Goal: Task Accomplishment & Management: Complete application form

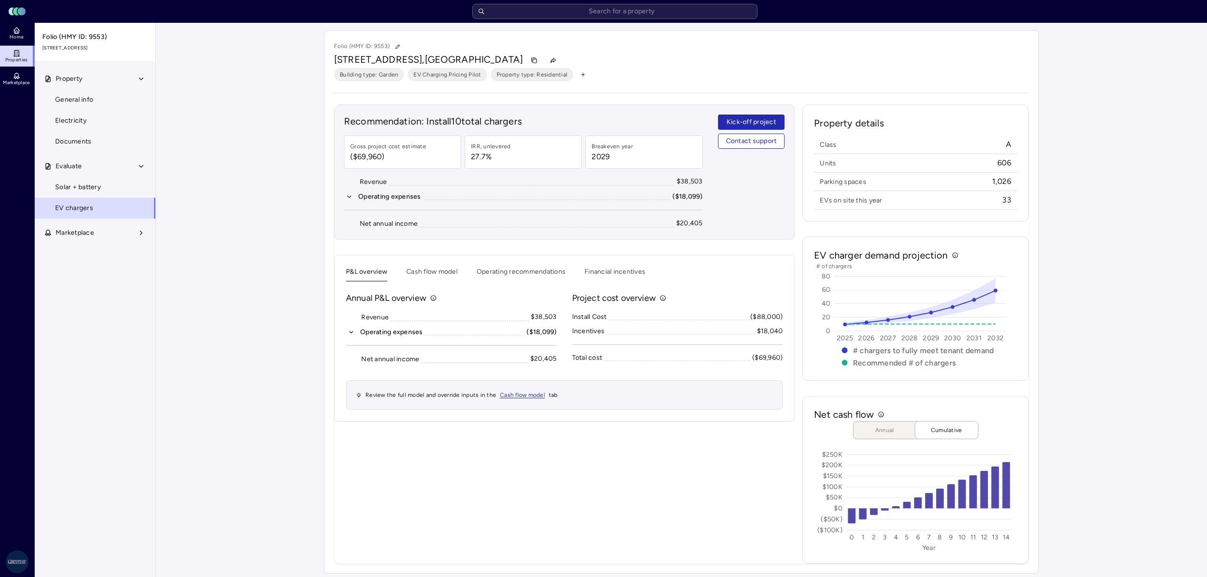
click at [87, 83] on button "Property" at bounding box center [96, 78] width 122 height 21
click at [89, 91] on link "General info" at bounding box center [95, 99] width 122 height 21
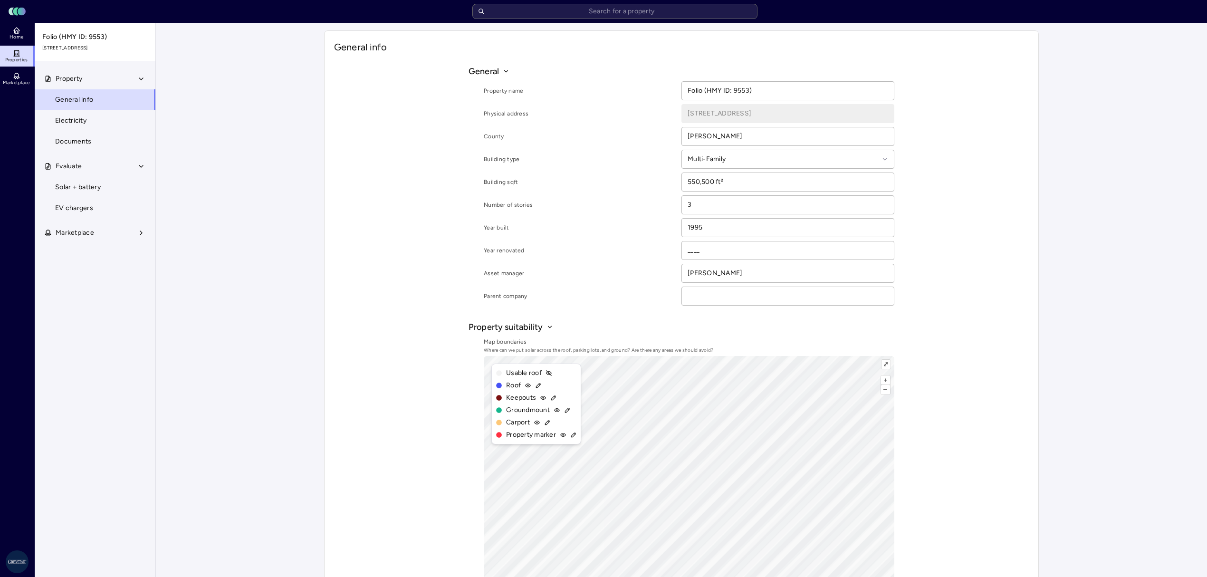
click at [78, 123] on span "Electricity" at bounding box center [70, 120] width 31 height 10
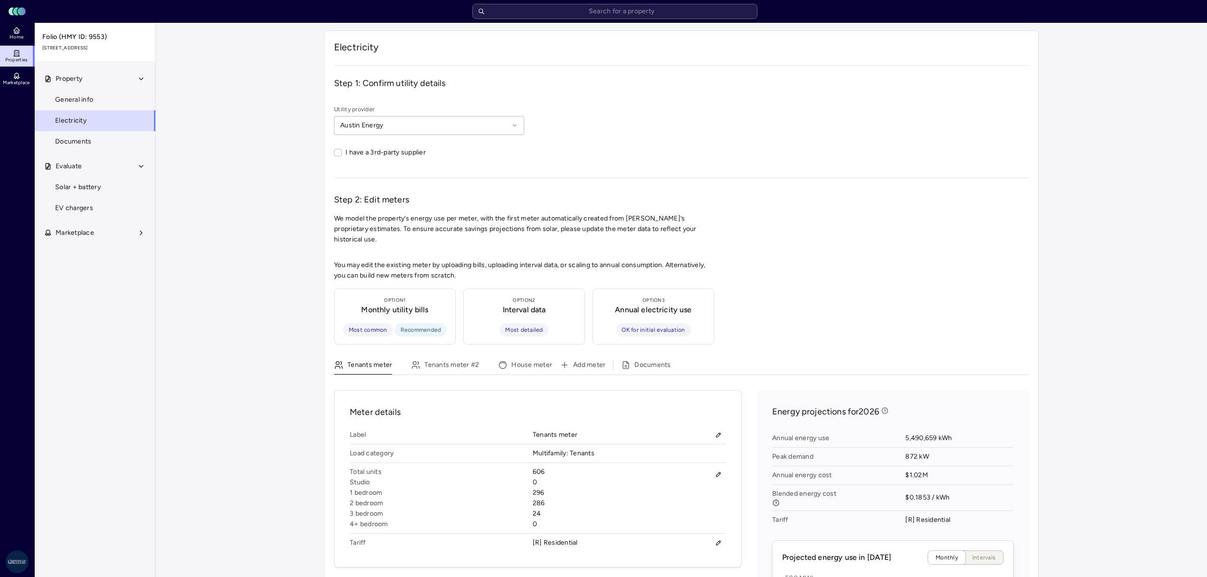
click at [76, 137] on span "Documents" at bounding box center [73, 141] width 36 height 10
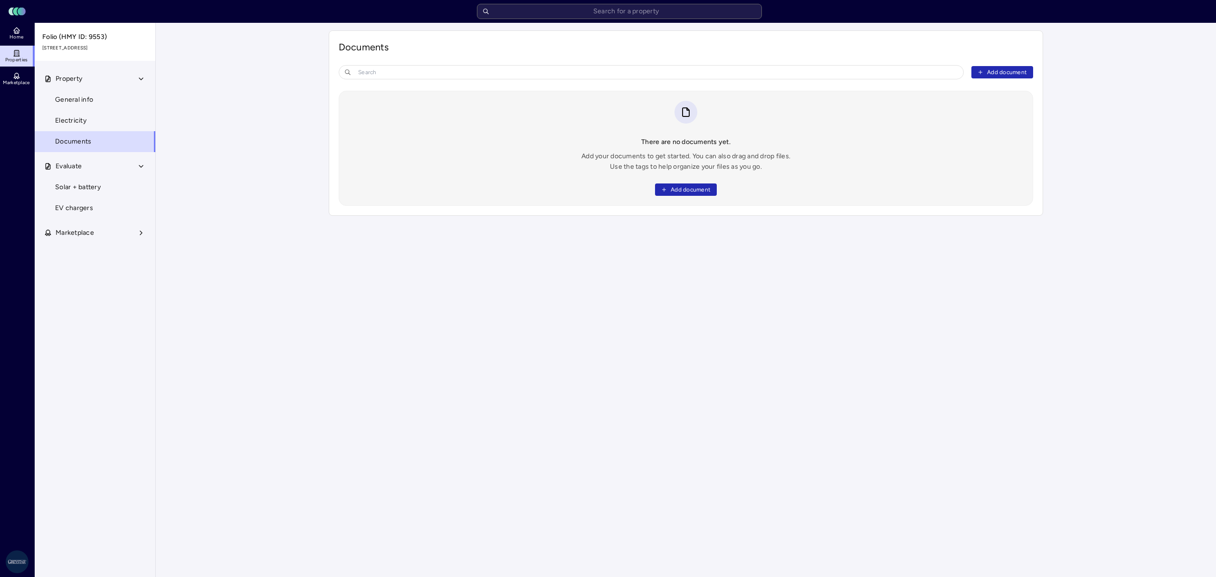
click at [86, 182] on span "Solar + battery" at bounding box center [78, 187] width 46 height 10
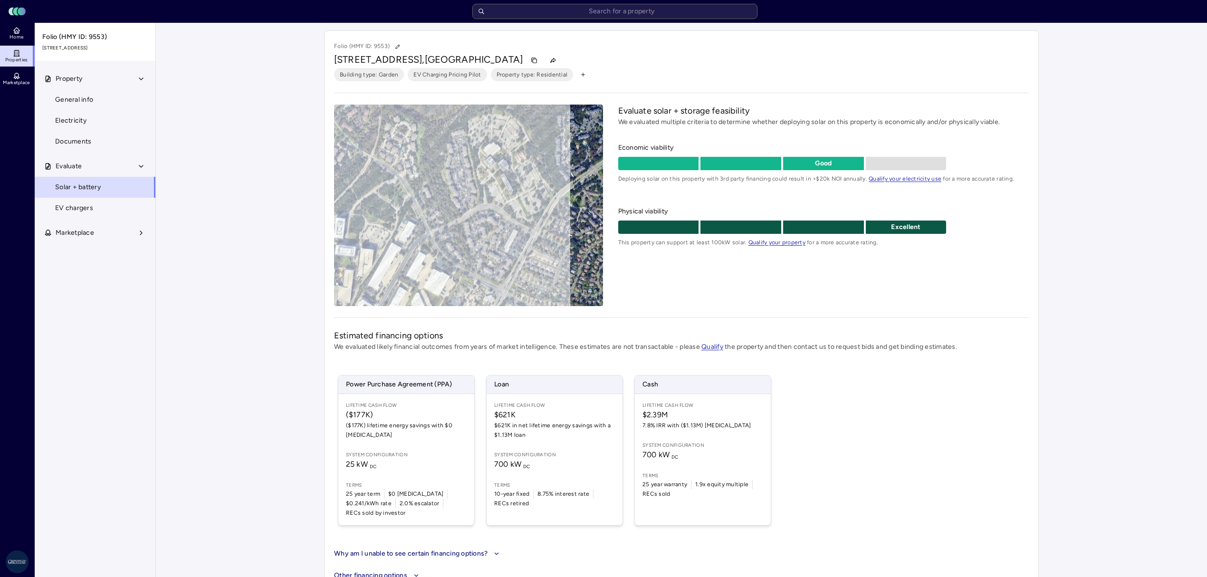
click at [76, 77] on span "Property" at bounding box center [69, 79] width 27 height 10
click at [61, 145] on span "EV chargers" at bounding box center [74, 145] width 38 height 10
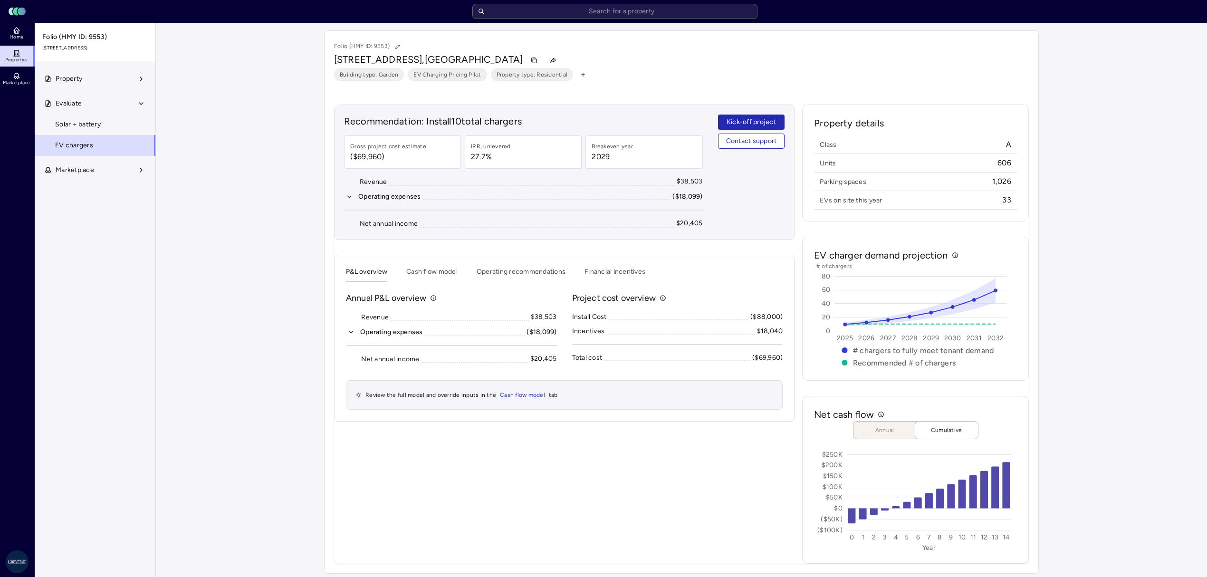
click at [15, 33] on icon at bounding box center [17, 31] width 8 height 8
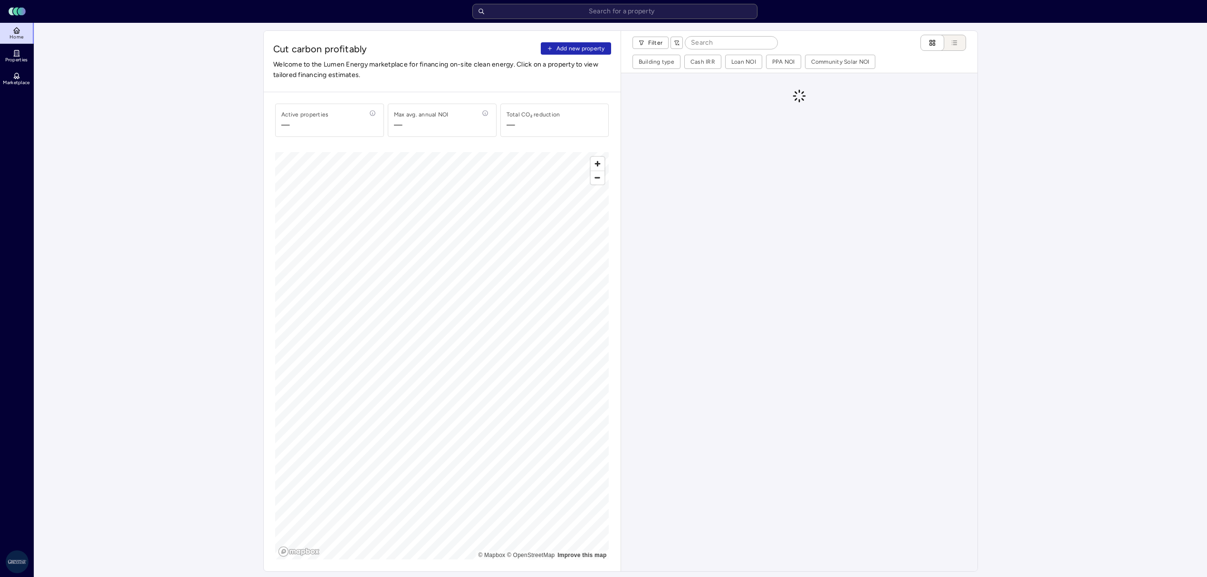
click at [569, 50] on span "Add new property" at bounding box center [580, 49] width 48 height 10
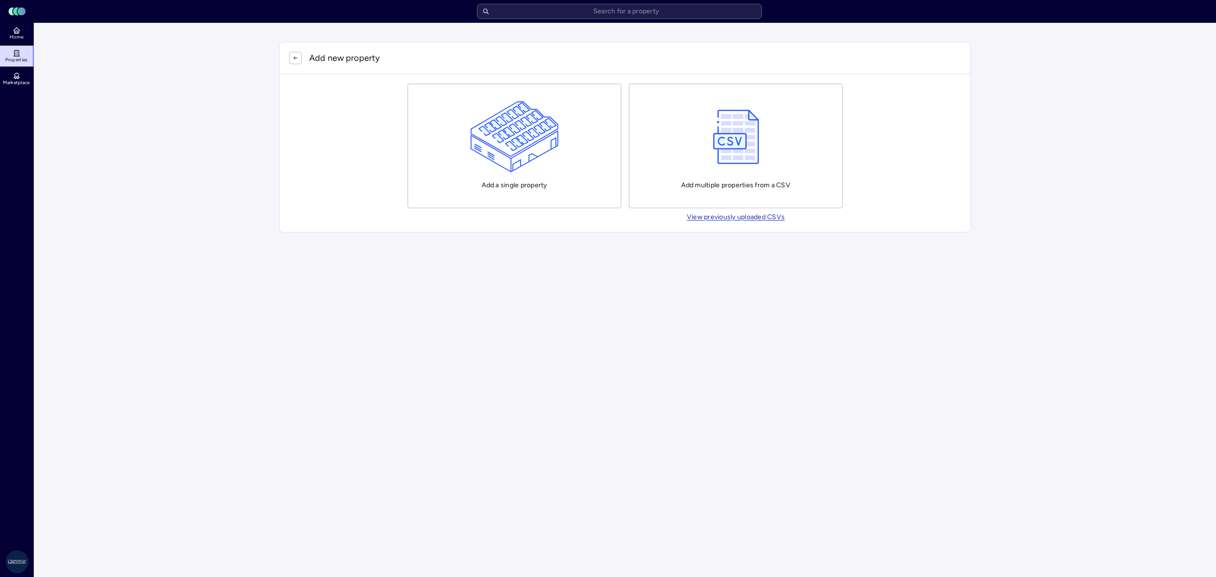
click at [500, 188] on div "Add a single property" at bounding box center [514, 145] width 89 height 89
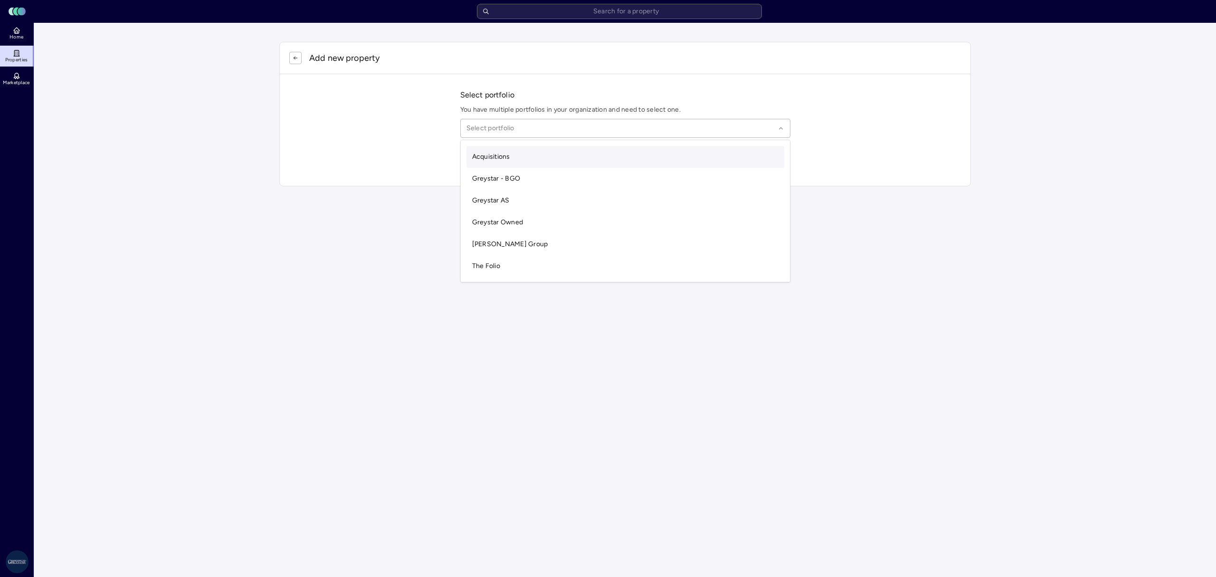
click at [704, 135] on div "Select portfolio" at bounding box center [625, 128] width 330 height 19
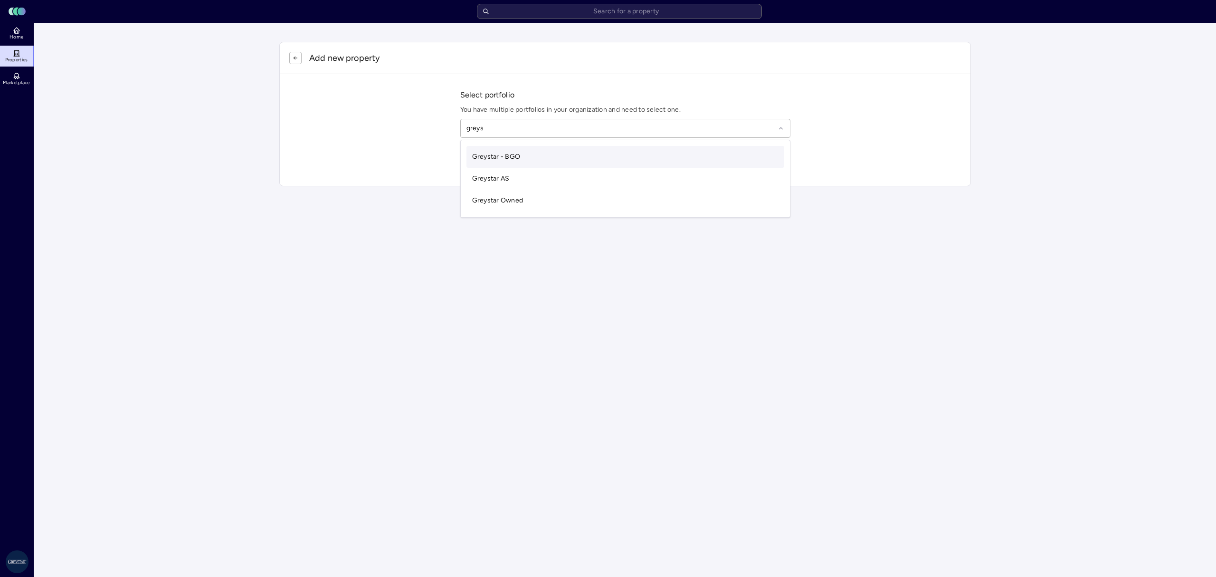
type input "greyst"
click at [621, 173] on div "Greystar AS" at bounding box center [626, 179] width 318 height 22
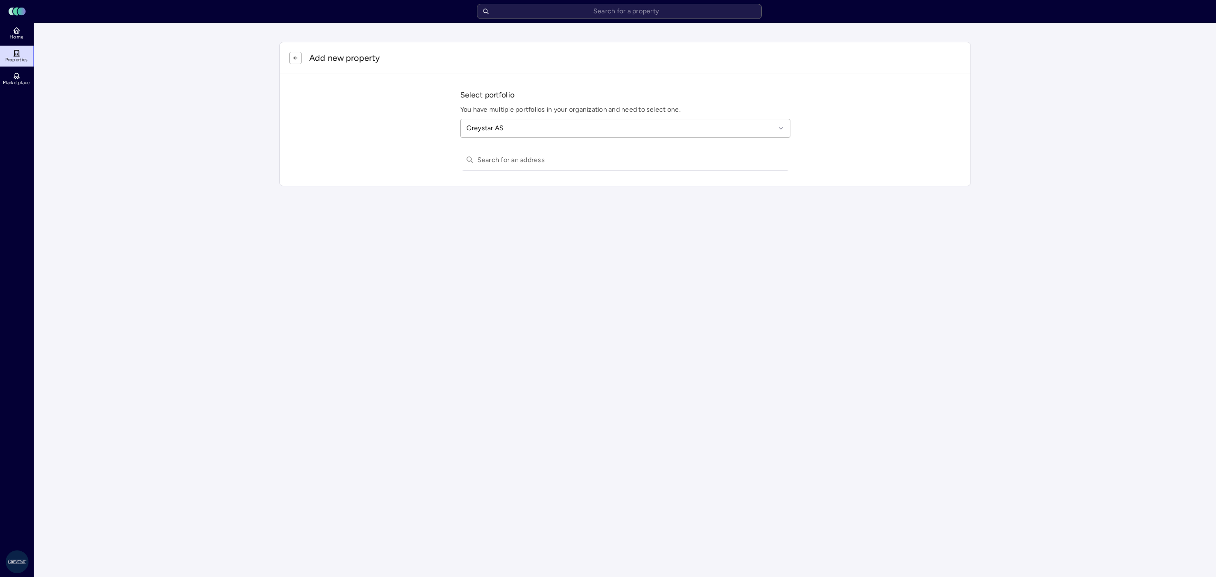
click at [562, 157] on input "text" at bounding box center [630, 159] width 307 height 21
click at [542, 161] on input "text" at bounding box center [630, 159] width 307 height 21
type input "555 upas"
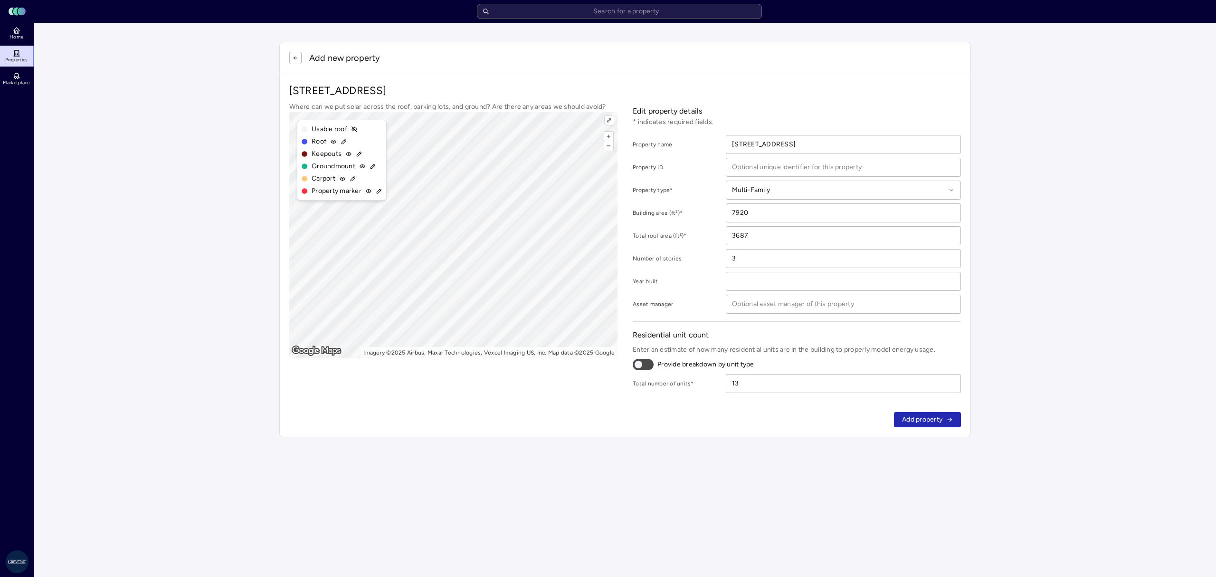
click at [780, 284] on input "number" at bounding box center [843, 281] width 234 height 18
type input "2025"
click at [787, 391] on input "13" at bounding box center [843, 383] width 234 height 18
type input "1"
type input "265"
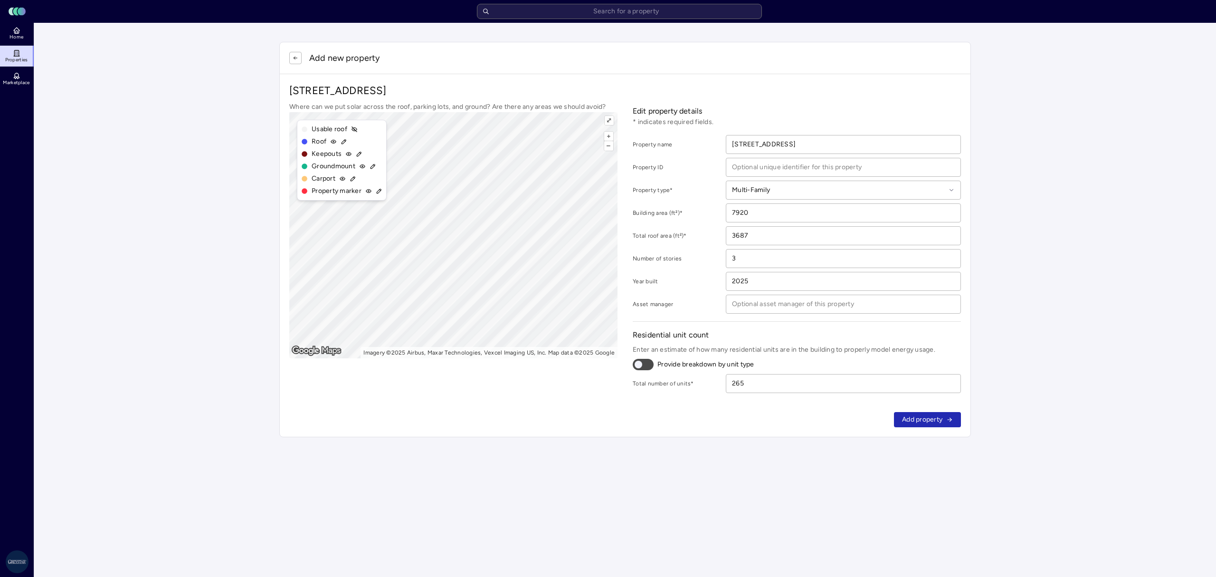
click at [740, 434] on div "Add property" at bounding box center [625, 419] width 691 height 34
click at [771, 257] on input "3" at bounding box center [843, 258] width 234 height 18
drag, startPoint x: 771, startPoint y: 257, endPoint x: 727, endPoint y: 257, distance: 43.7
click at [727, 257] on input "3" at bounding box center [843, 258] width 234 height 18
type input "15"
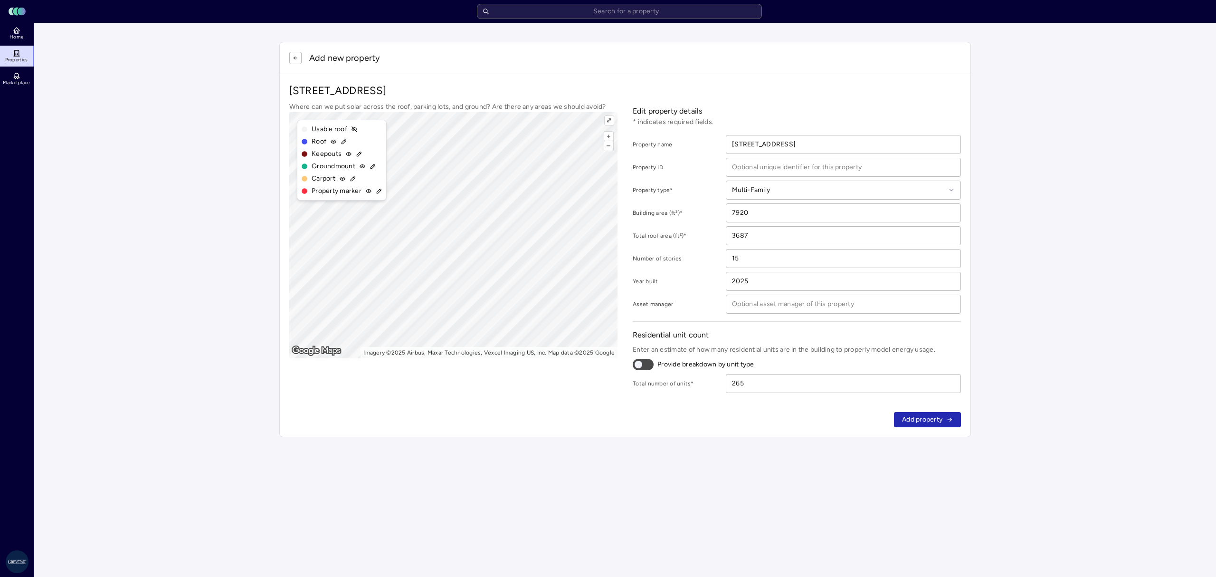
click at [1076, 384] on main "Add new property 555 Upas St, San Diego, CA 92103 Where can we put solar across…" at bounding box center [625, 239] width 1182 height 433
click at [918, 422] on span "Add property" at bounding box center [922, 419] width 40 height 10
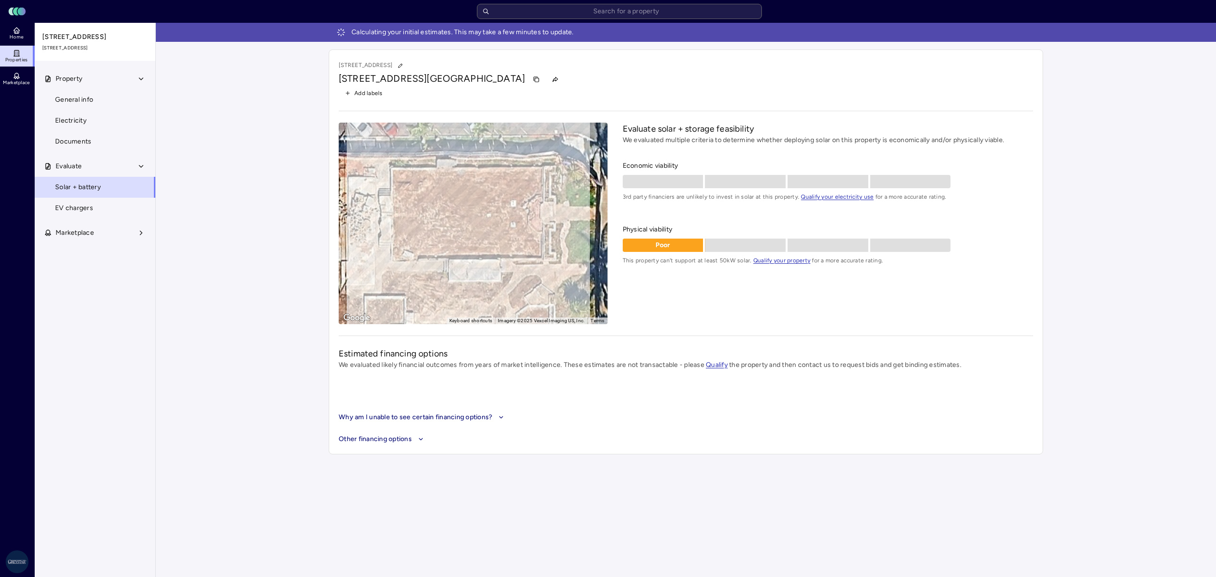
click at [108, 206] on link "EV chargers" at bounding box center [95, 208] width 122 height 21
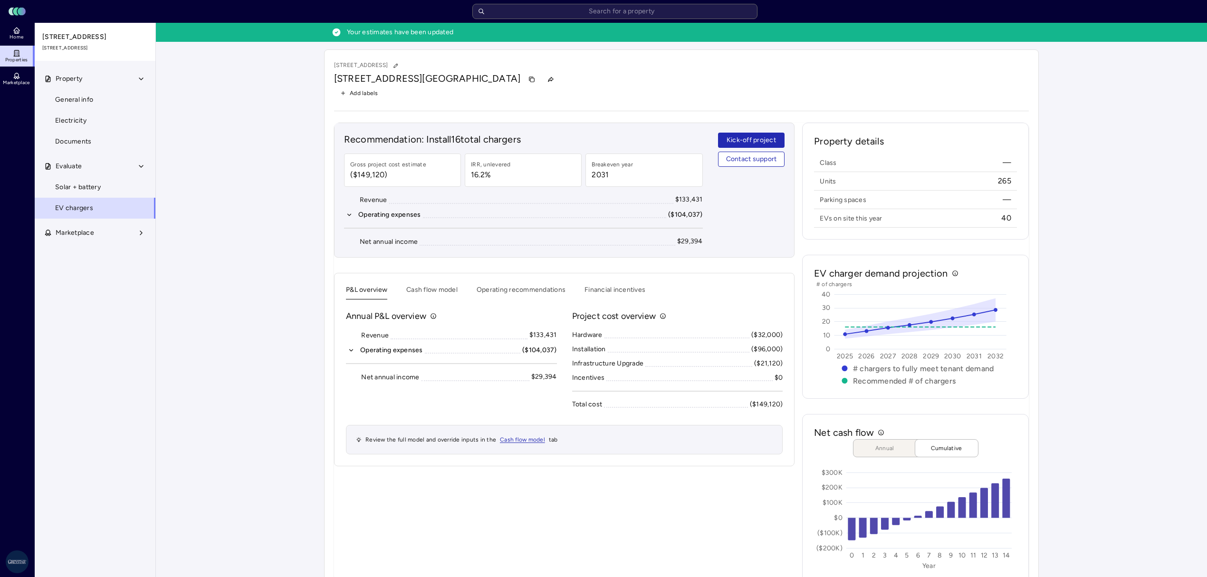
click at [390, 71] on button "button" at bounding box center [396, 65] width 12 height 12
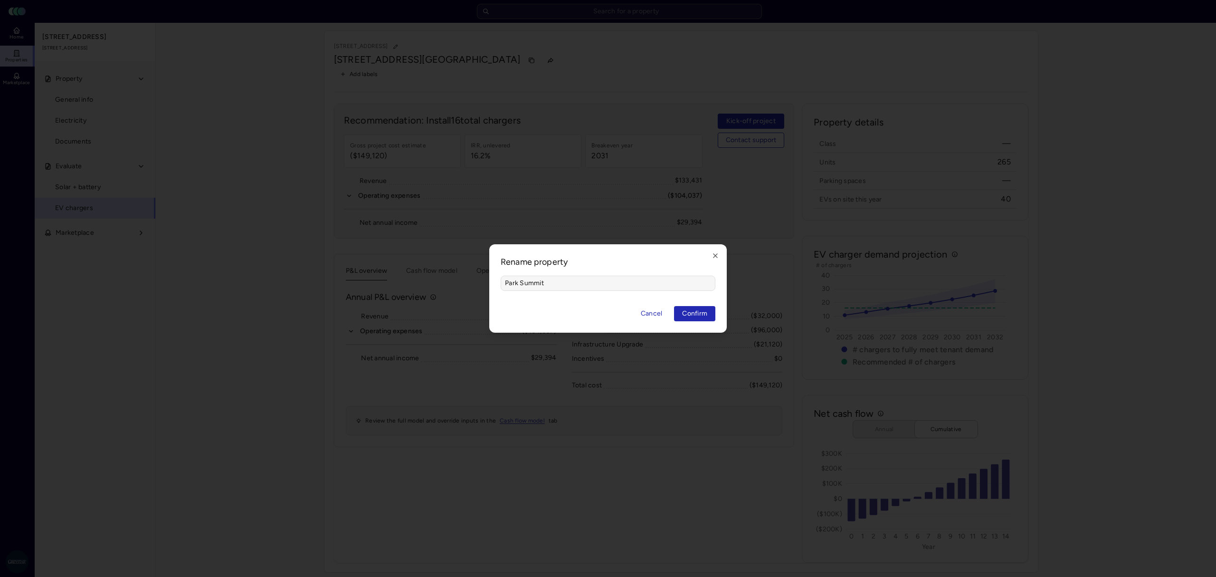
type input "Park Summit"
click at [681, 310] on button "Confirm" at bounding box center [694, 313] width 41 height 15
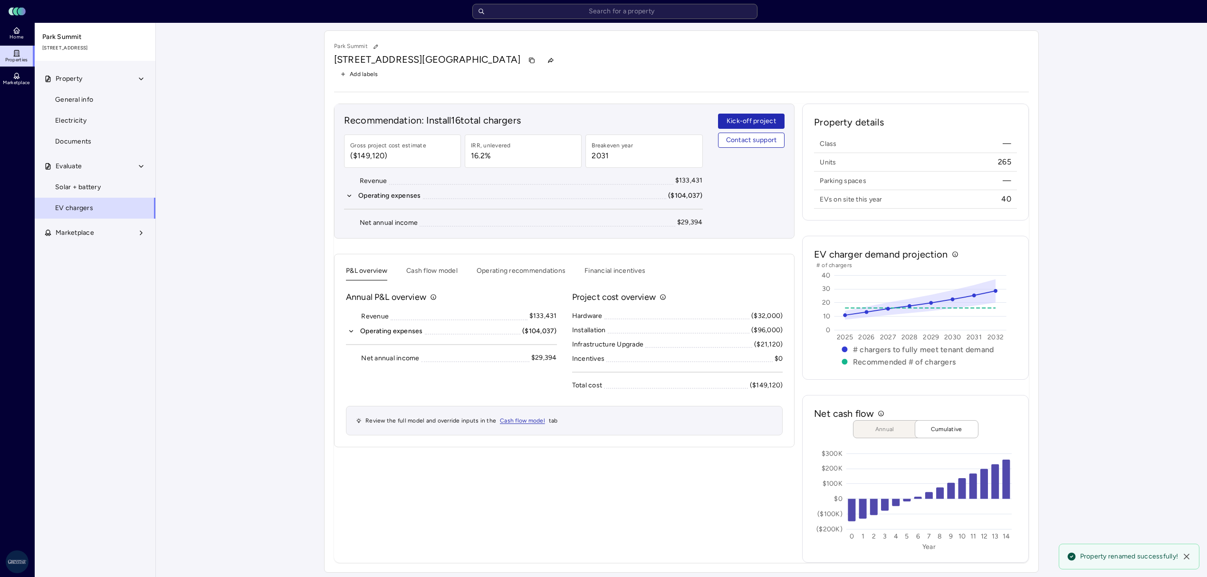
click at [374, 333] on div "Operating expenses" at bounding box center [391, 331] width 63 height 10
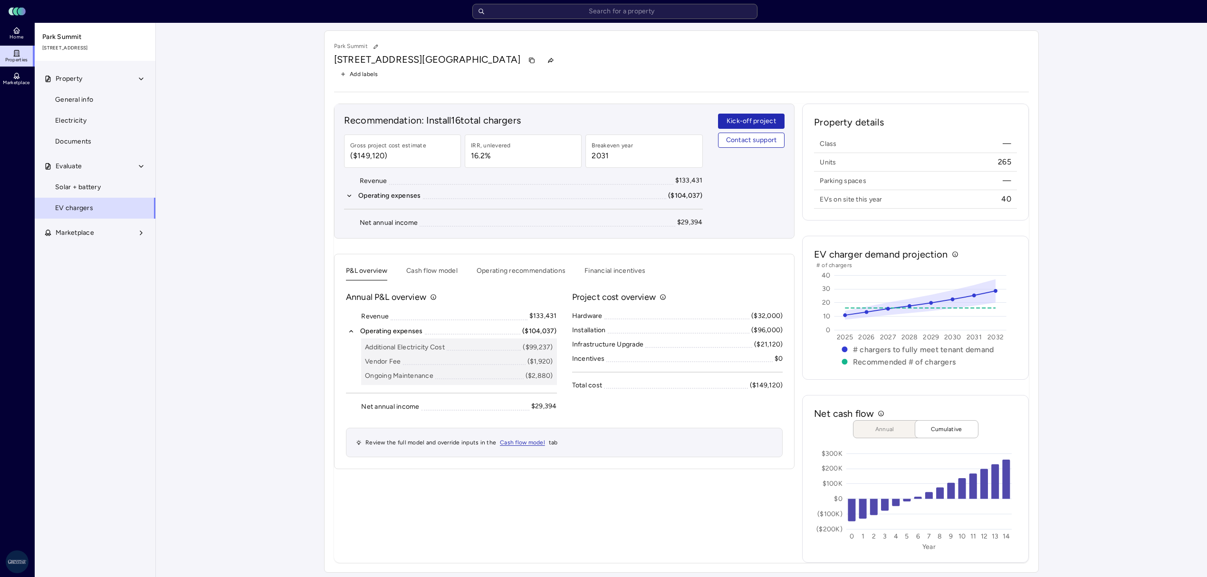
click at [503, 276] on button "Operating recommendations" at bounding box center [520, 273] width 89 height 15
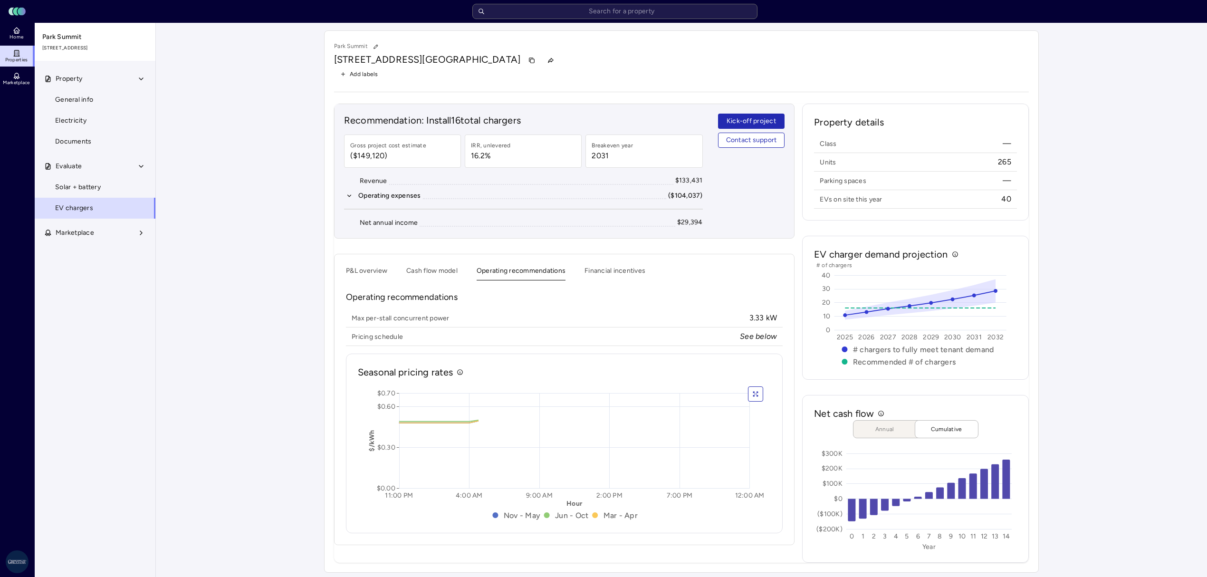
click at [434, 274] on button "Cash flow model" at bounding box center [431, 273] width 51 height 15
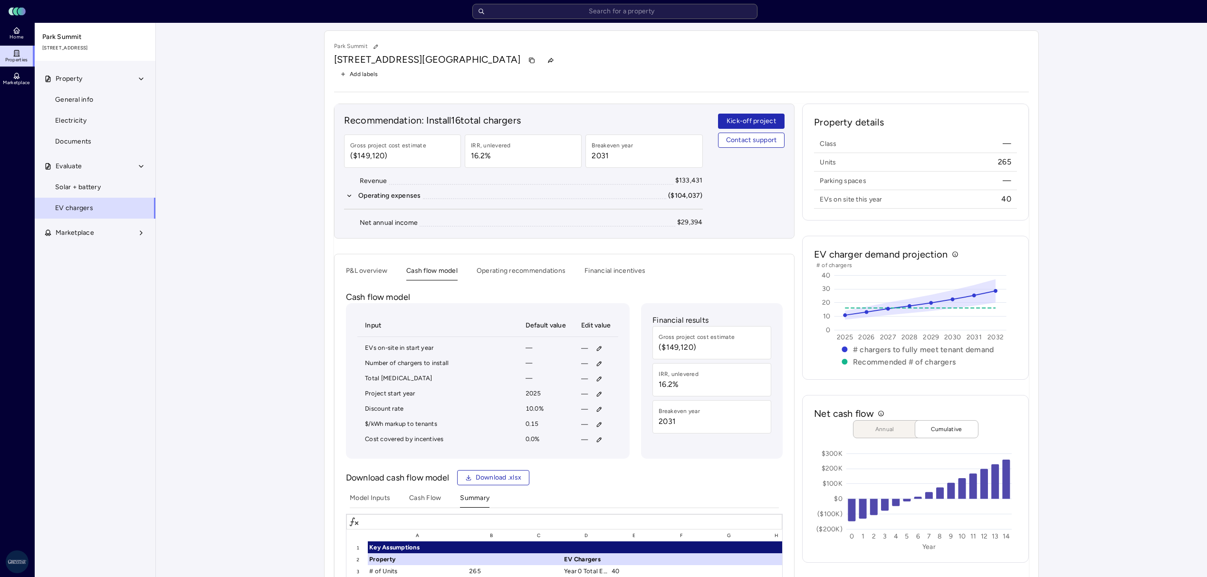
click at [359, 273] on button "P&L overview" at bounding box center [366, 273] width 41 height 15
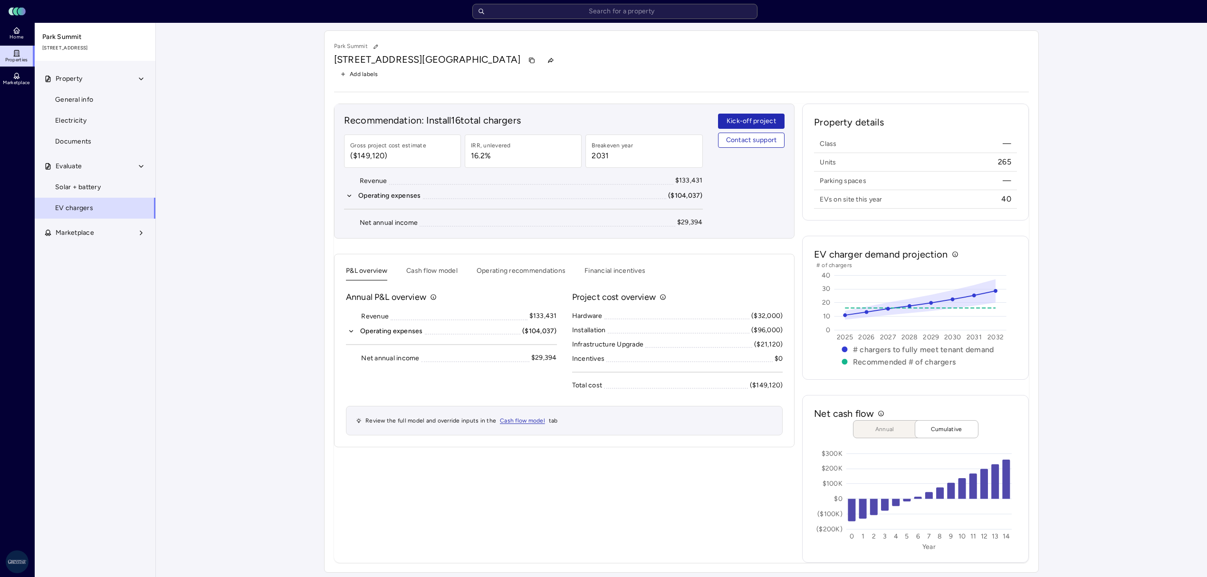
click at [429, 271] on button "Cash flow model" at bounding box center [431, 273] width 51 height 15
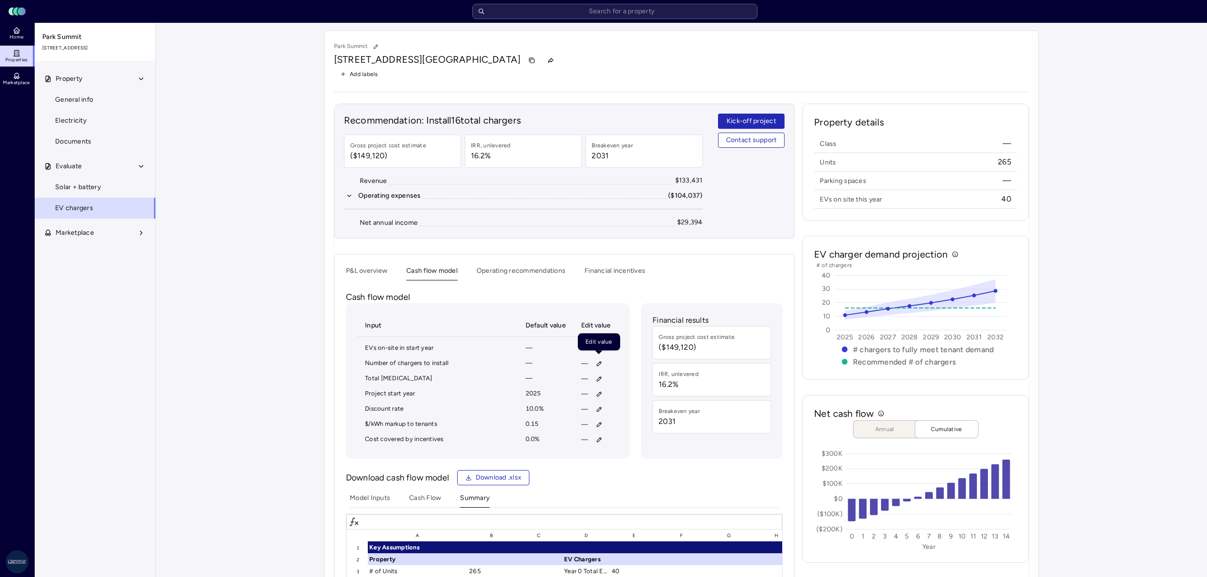
click at [603, 365] on button "button" at bounding box center [598, 363] width 15 height 15
type input "82"
click at [650, 429] on span "Save" at bounding box center [643, 428] width 15 height 10
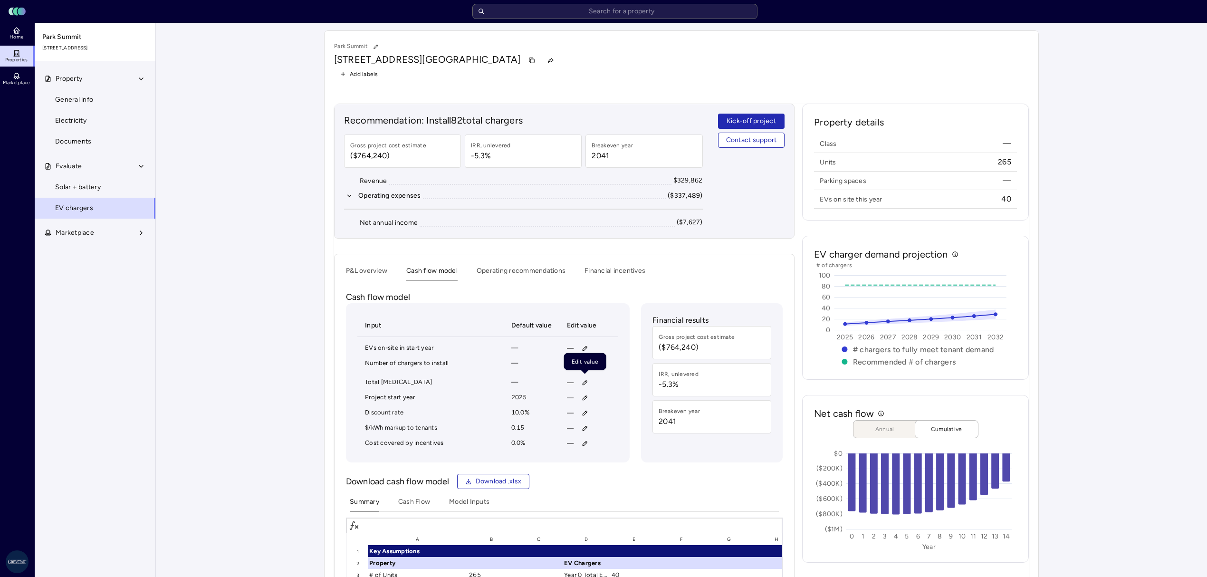
click at [584, 379] on button "button" at bounding box center [584, 382] width 15 height 15
type input "8"
type input "164,000"
click at [625, 450] on span "Save" at bounding box center [629, 447] width 15 height 10
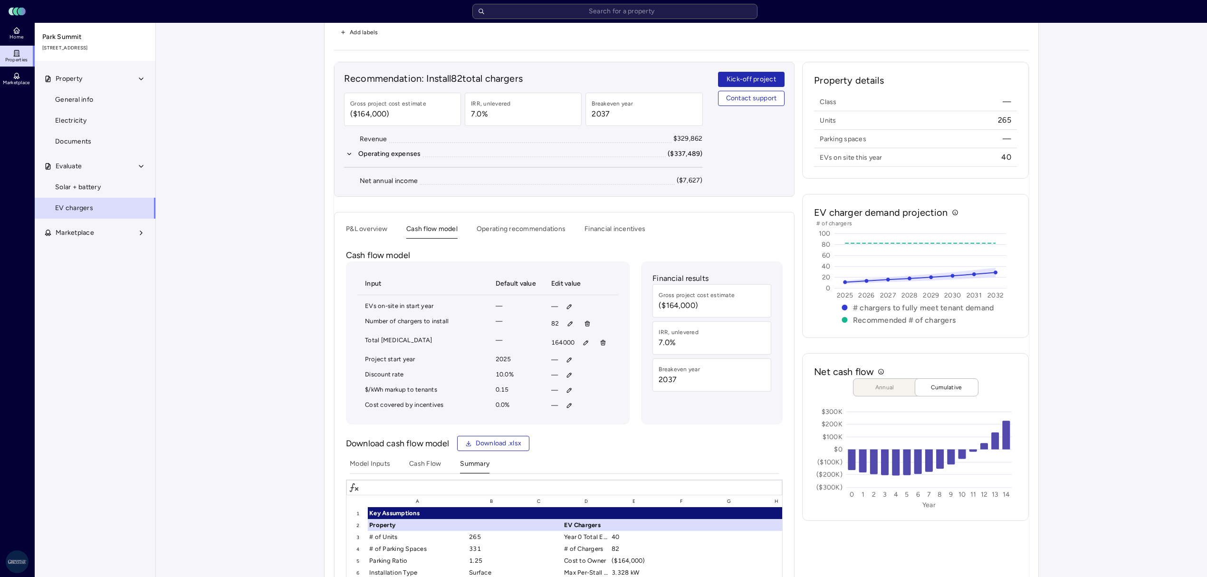
scroll to position [63, 0]
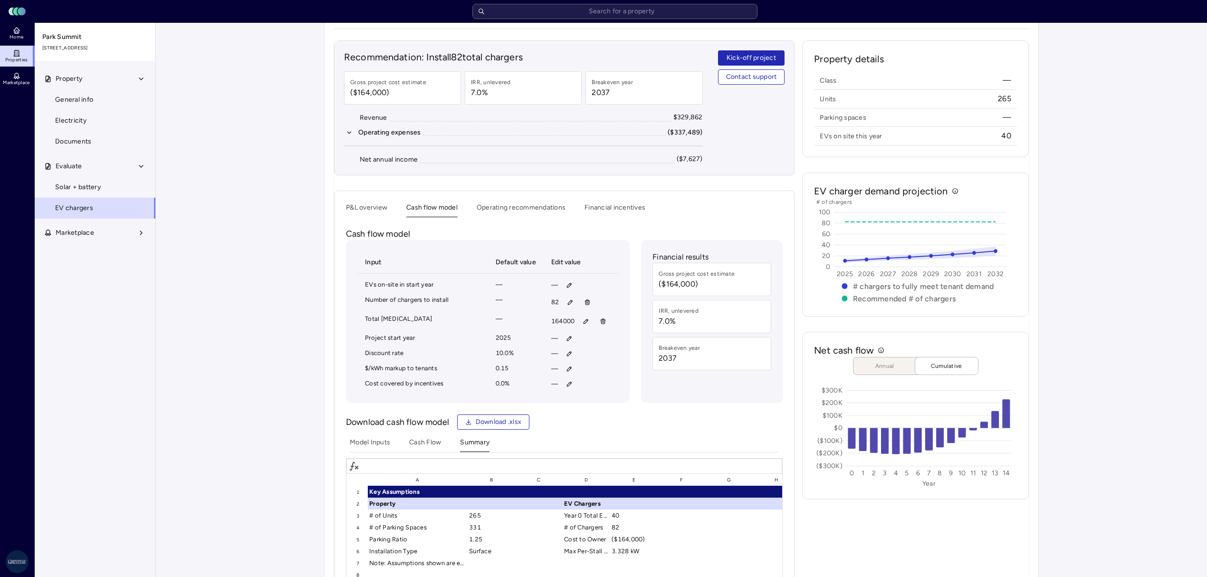
click at [360, 202] on div "P&L overview Cash flow model Operating recommendations Financial incentives Cas…" at bounding box center [564, 497] width 460 height 612
click at [360, 205] on div "Recommendation: Install 82 total chargers Gross project cost estimate ($164,000…" at bounding box center [564, 421] width 460 height 762
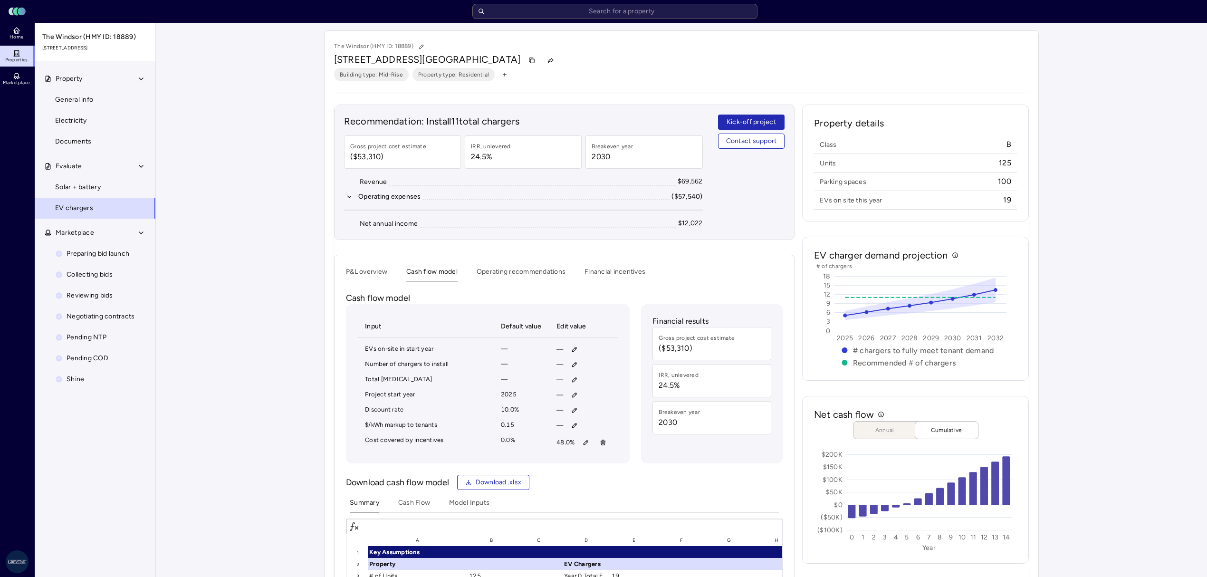
click at [525, 278] on button "Operating recommendations" at bounding box center [520, 274] width 89 height 15
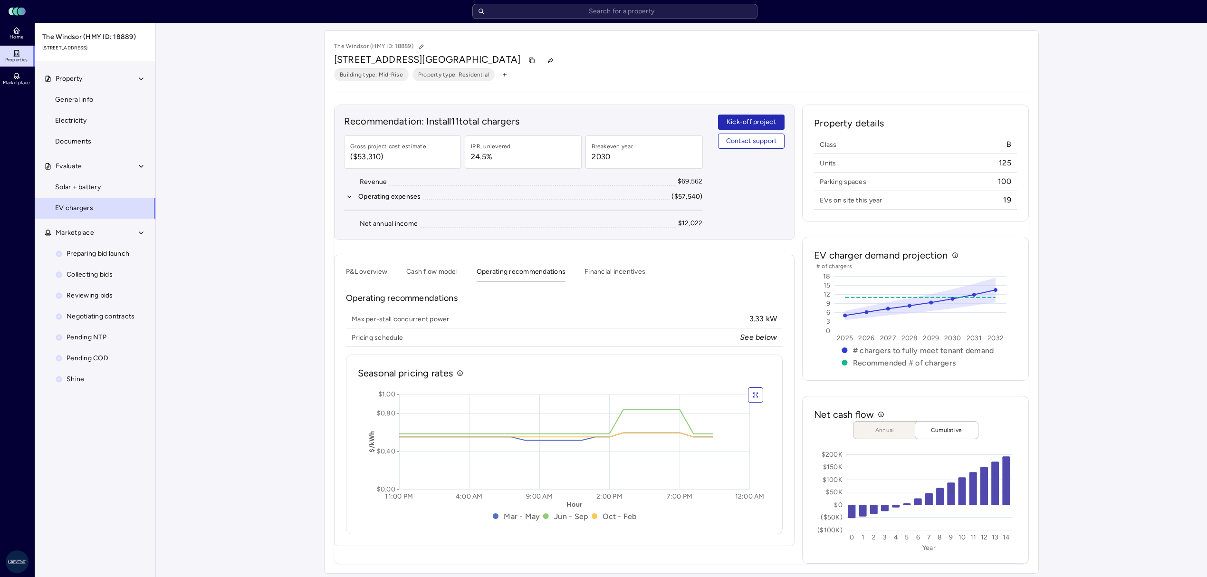
scroll to position [6, 0]
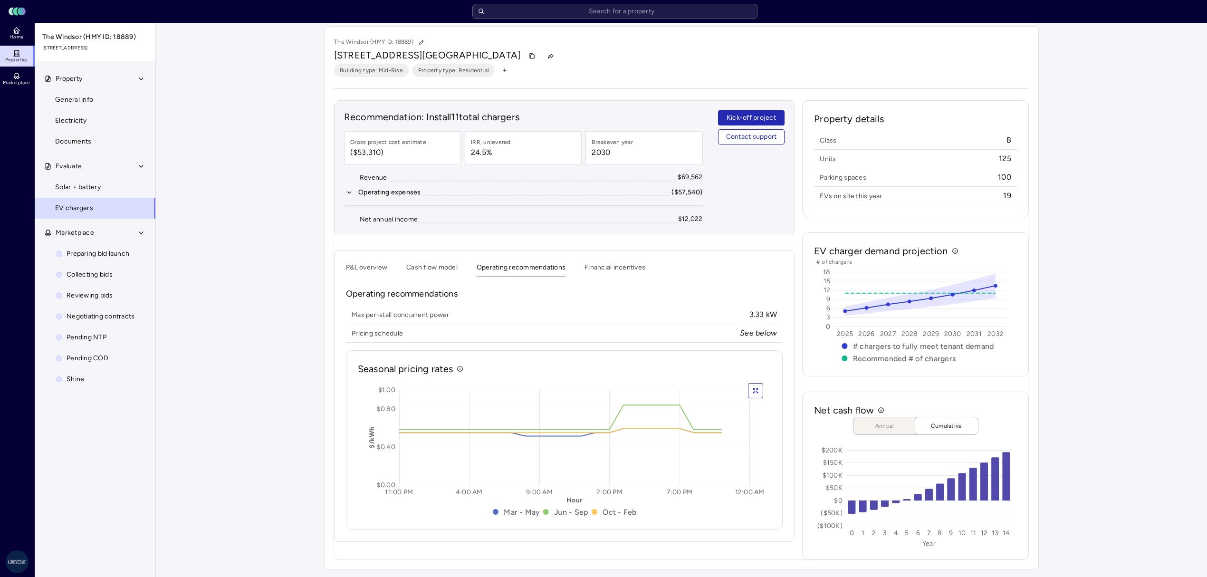
click at [759, 390] on button "button" at bounding box center [755, 390] width 15 height 15
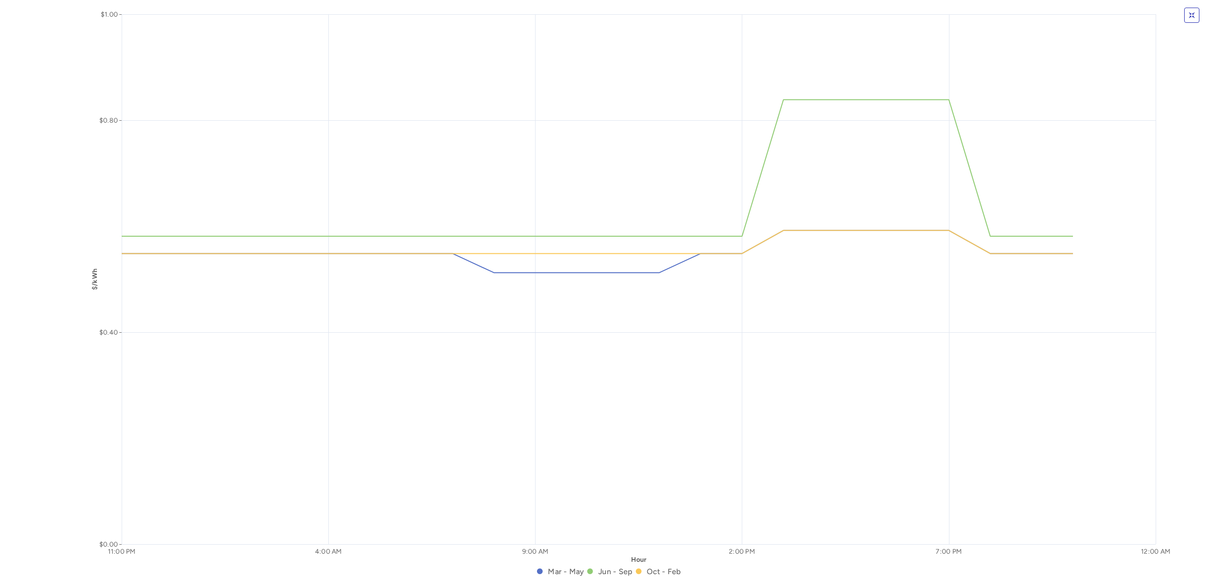
click at [1199, 19] on button "button" at bounding box center [1191, 15] width 15 height 15
